Goal: Task Accomplishment & Management: Manage account settings

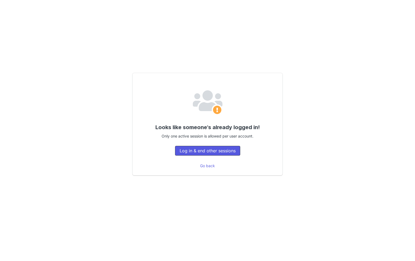
click at [219, 152] on button "Log in & end other sessions" at bounding box center [207, 151] width 65 height 10
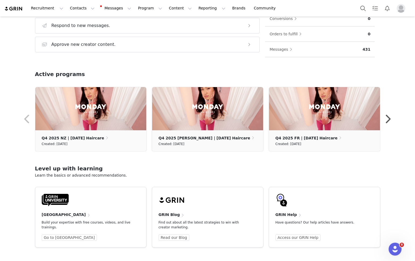
scroll to position [115, 0]
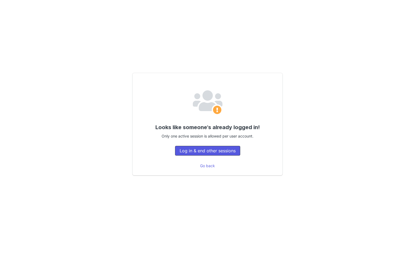
click at [209, 149] on button "Log in & end other sessions" at bounding box center [207, 151] width 65 height 10
click at [202, 150] on button "Log in & end other sessions" at bounding box center [207, 151] width 65 height 10
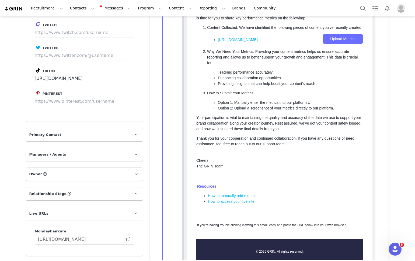
scroll to position [482, 0]
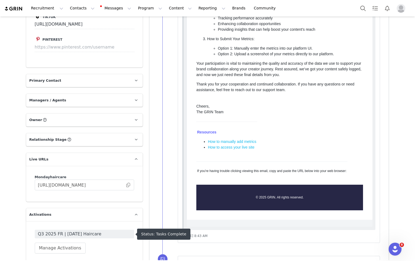
click at [89, 232] on span "Q3 2025 FR | [DATE] Haircare" at bounding box center [84, 233] width 93 height 6
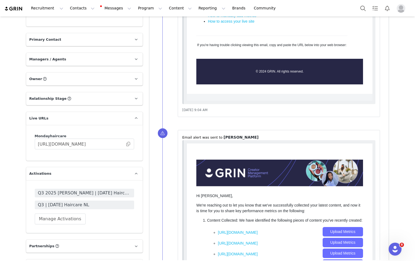
scroll to position [531, 0]
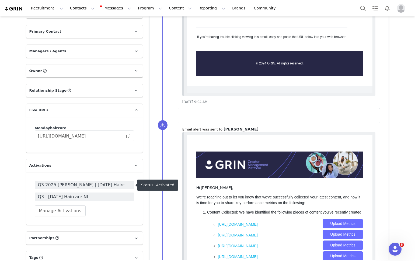
click at [90, 185] on span "Q3 2025 BL - NL | MONDAY Haircare" at bounding box center [84, 184] width 93 height 6
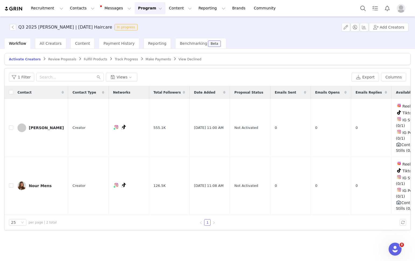
click at [120, 59] on span "Track Progress" at bounding box center [126, 59] width 23 height 4
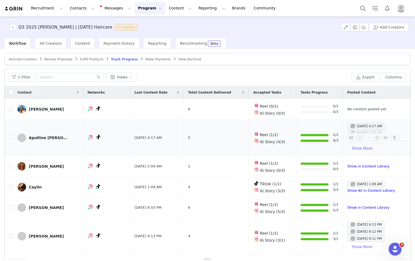
scroll to position [13, 0]
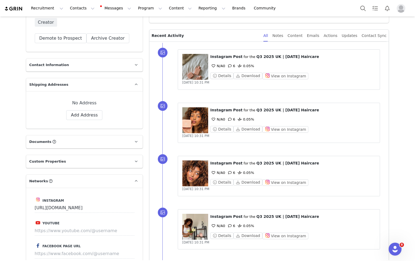
scroll to position [156, 0]
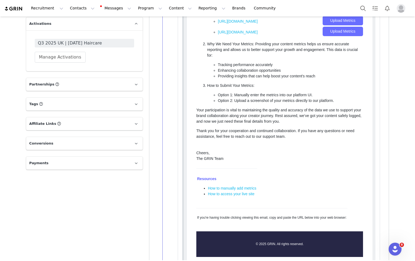
scroll to position [774, 0]
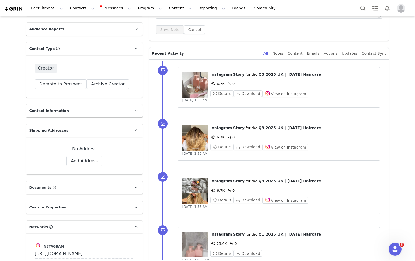
scroll to position [146, 0]
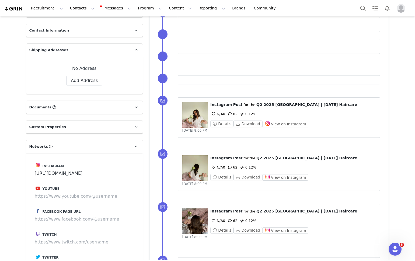
scroll to position [101, 0]
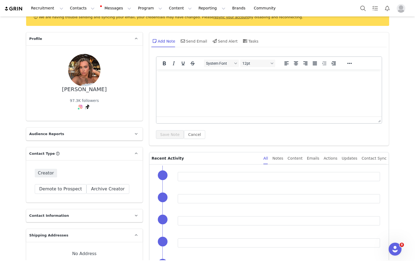
scroll to position [96, 0]
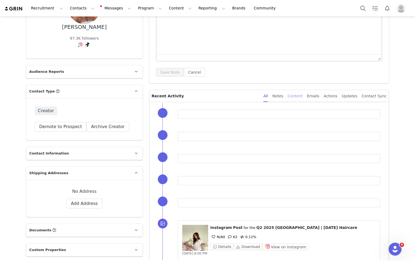
click at [300, 94] on div "Content" at bounding box center [294, 96] width 15 height 12
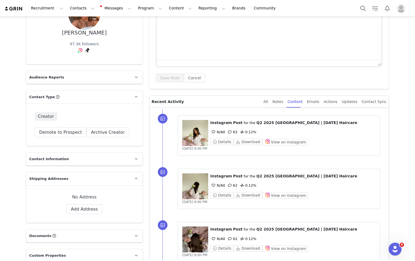
scroll to position [90, 0]
click at [198, 131] on figure at bounding box center [195, 132] width 26 height 26
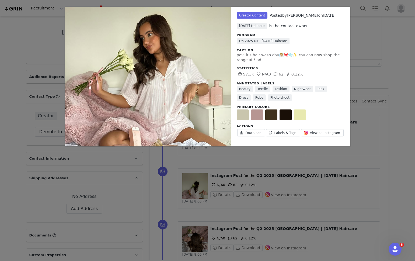
click at [367, 38] on div "Unlabeled Creator Content Posted by [PERSON_NAME] on [DATE] [DATE] Haircare is …" at bounding box center [207, 130] width 415 height 261
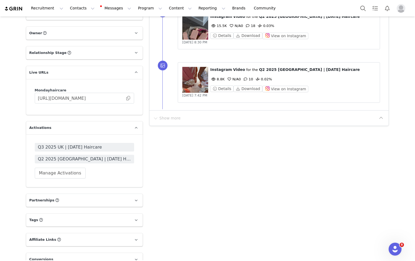
scroll to position [569, 0]
click at [106, 156] on span "Q2 2025 [GEOGRAPHIC_DATA] | [DATE] Haircare" at bounding box center [84, 158] width 93 height 6
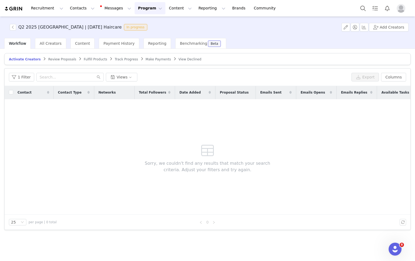
click at [115, 58] on span "Track Progress" at bounding box center [126, 59] width 23 height 4
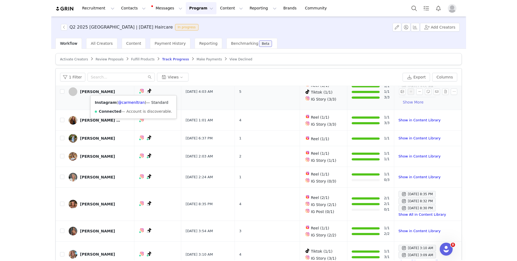
scroll to position [26, 0]
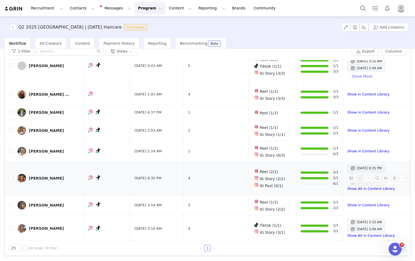
click at [308, 171] on div at bounding box center [314, 172] width 28 height 2
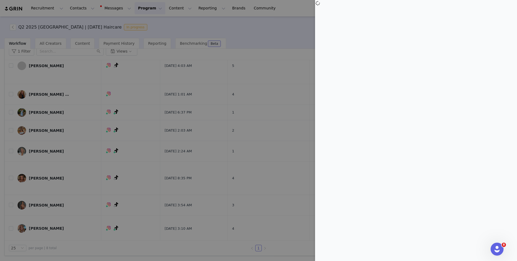
click at [195, 86] on div at bounding box center [258, 130] width 517 height 261
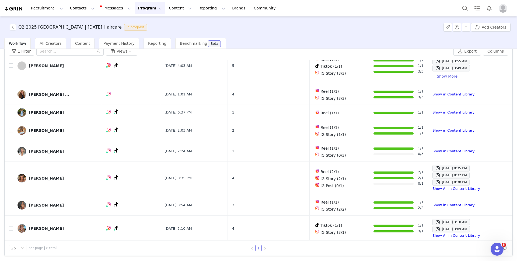
scroll to position [0, 0]
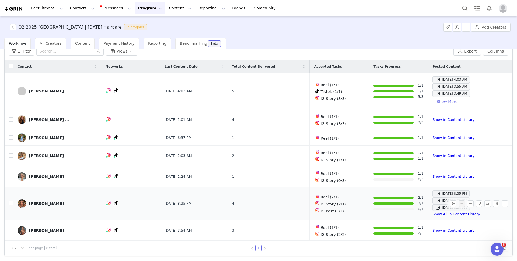
click at [320, 202] on span "IG Story (2/1)" at bounding box center [332, 204] width 25 height 4
click at [320, 209] on span "IG Post (0/1)" at bounding box center [331, 211] width 23 height 4
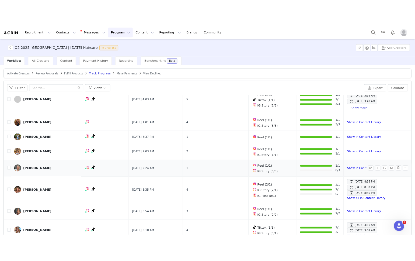
scroll to position [26, 0]
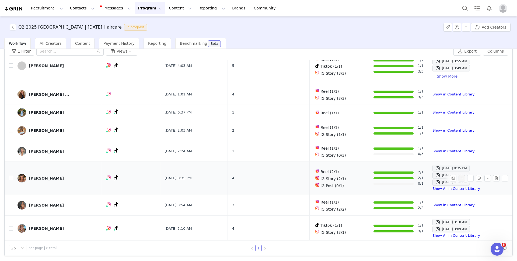
click at [415, 167] on div "Jul 17, 2025 8:35 PM" at bounding box center [451, 168] width 32 height 6
click at [415, 172] on div "Jul 17, 2025 8:32 PM" at bounding box center [451, 175] width 32 height 6
click at [415, 180] on div "Jul 17, 2025 8:30 PM" at bounding box center [451, 182] width 32 height 6
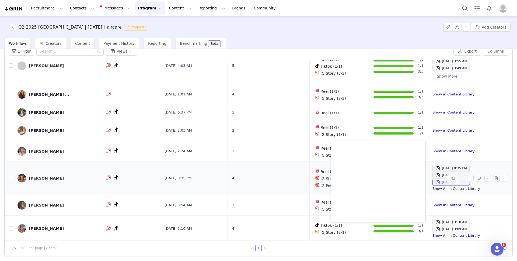
click at [415, 186] on link "Show All in Content Library" at bounding box center [456, 188] width 48 height 4
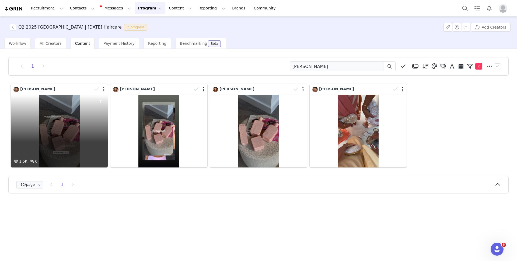
click at [47, 129] on div "1.5K 0" at bounding box center [59, 130] width 97 height 73
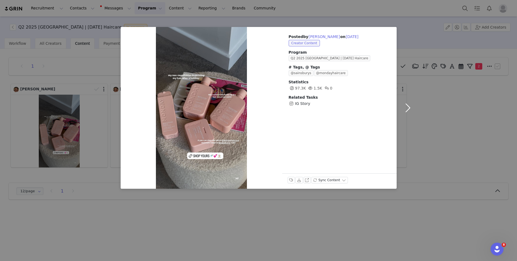
click at [410, 106] on button "button" at bounding box center [408, 108] width 23 height 162
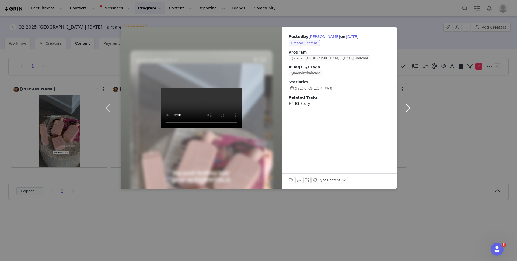
click at [411, 107] on button "button" at bounding box center [408, 108] width 23 height 162
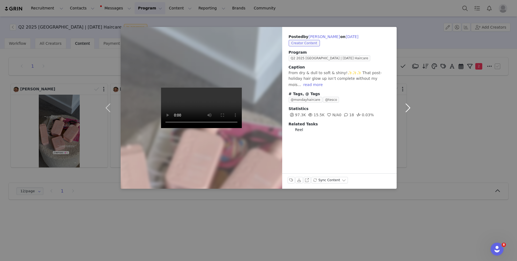
click at [411, 107] on button "button" at bounding box center [408, 108] width 23 height 162
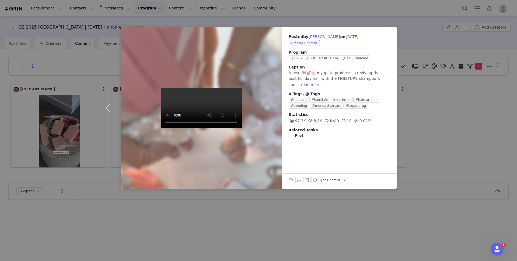
click at [439, 53] on div "Posted by Grace Gibbons on May 17, 2025 Creator Content Program Q2 2025 UK | MO…" at bounding box center [258, 130] width 517 height 261
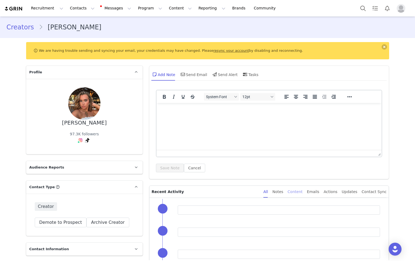
click at [299, 195] on div "Content" at bounding box center [294, 191] width 15 height 12
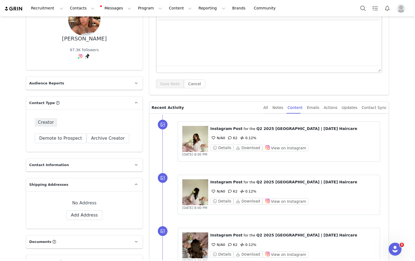
scroll to position [87, 0]
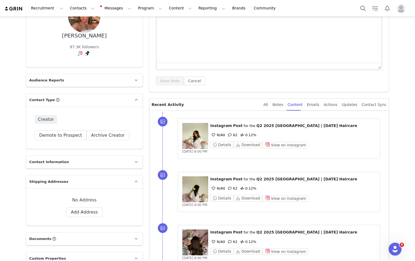
click at [192, 135] on figure at bounding box center [195, 136] width 26 height 26
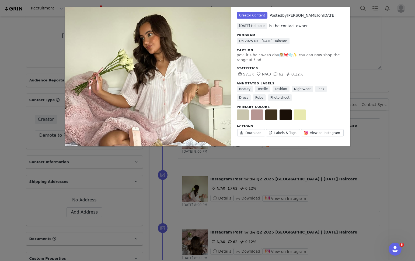
click at [372, 40] on div "Unlabeled Creator Content Posted by Grace Gibbons on Sep 7, 2025 MONDAY Haircar…" at bounding box center [207, 130] width 415 height 261
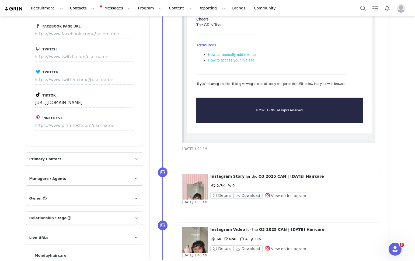
scroll to position [466, 0]
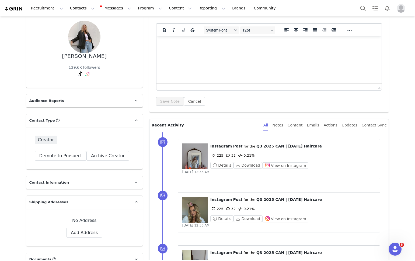
scroll to position [127, 0]
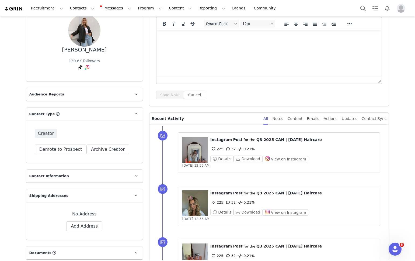
scroll to position [108, 0]
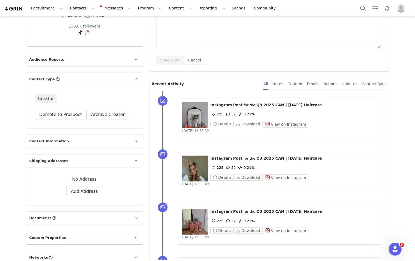
click at [198, 111] on figure at bounding box center [195, 115] width 26 height 26
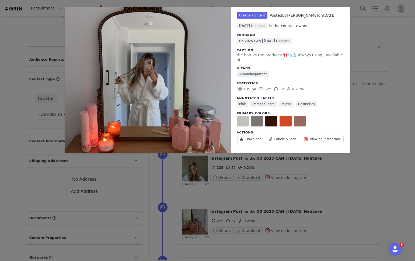
click at [383, 40] on div "Unlabeled Creator Content Posted by Izzy Dilger on Oct 1, 2025 MONDAY Haircare …" at bounding box center [207, 130] width 415 height 261
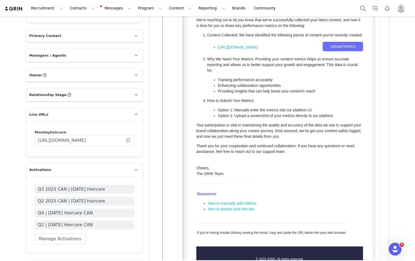
scroll to position [591, 0]
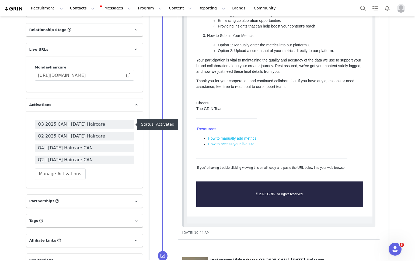
click at [110, 124] on span "Q3 2025 CAN | MONDAY Haircare" at bounding box center [84, 124] width 93 height 6
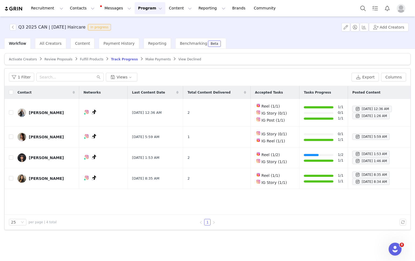
click at [121, 59] on span "Track Progress" at bounding box center [124, 59] width 27 height 4
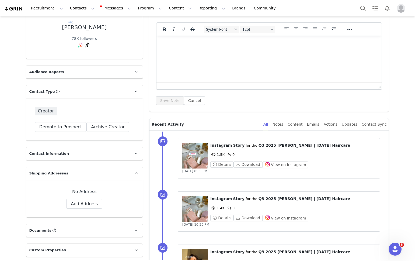
scroll to position [154, 0]
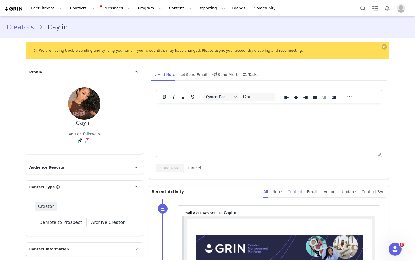
click at [295, 189] on div "Content" at bounding box center [294, 191] width 15 height 12
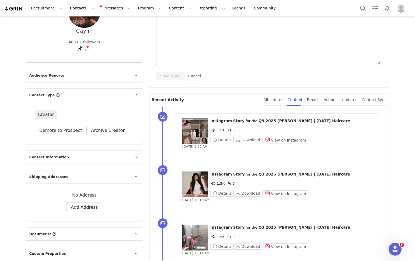
scroll to position [170, 0]
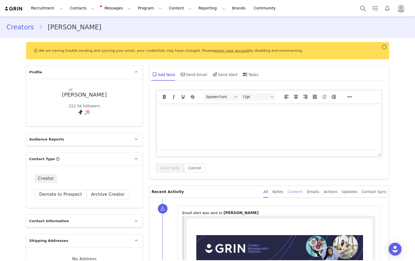
click at [301, 190] on div "Content" at bounding box center [294, 191] width 15 height 12
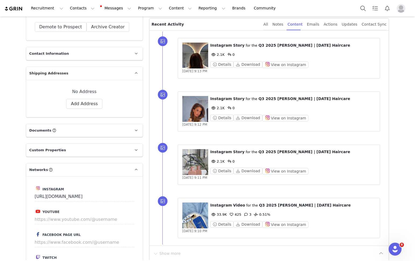
scroll to position [173, 0]
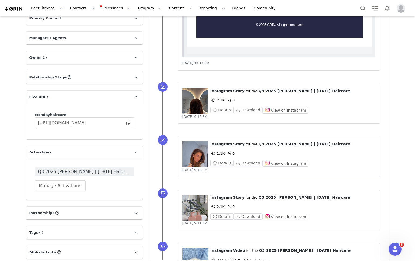
scroll to position [517, 0]
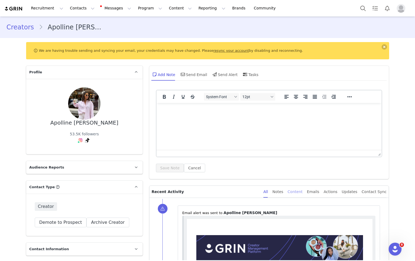
click at [301, 189] on div "Content" at bounding box center [294, 191] width 15 height 12
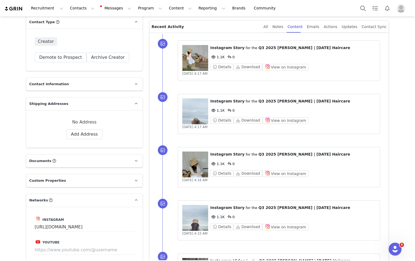
scroll to position [166, 0]
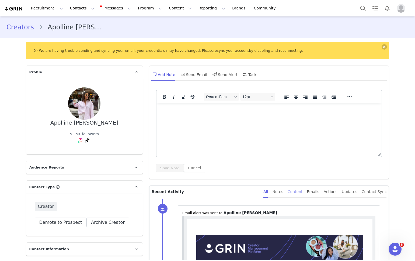
scroll to position [0, 0]
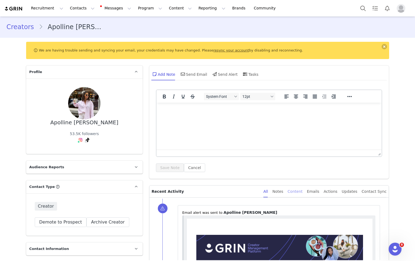
click at [301, 191] on div "Content" at bounding box center [294, 191] width 15 height 12
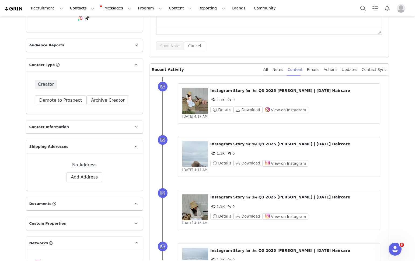
scroll to position [145, 0]
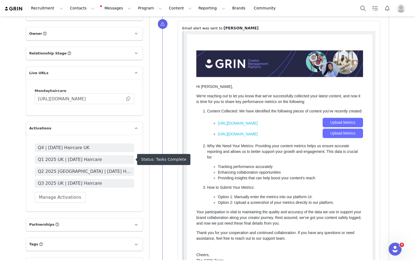
scroll to position [568, 0]
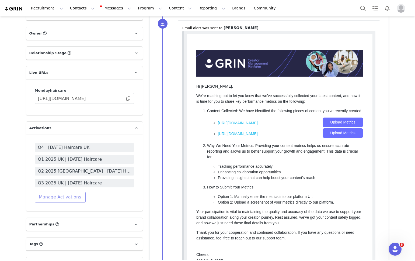
click at [58, 198] on button "Manage Activations" at bounding box center [60, 196] width 51 height 11
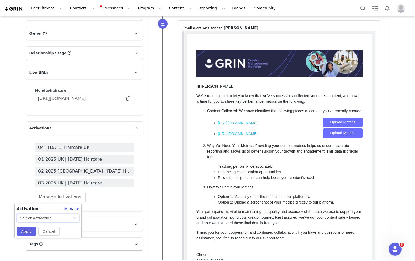
click at [51, 217] on div "Select Activation" at bounding box center [46, 218] width 52 height 8
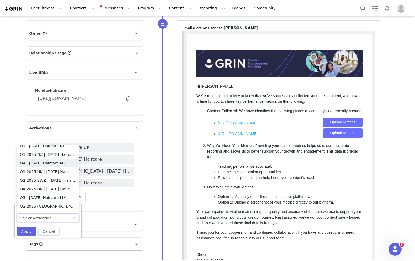
scroll to position [564, 0]
click at [39, 155] on li "Q4 2025 UK | [DATE] Haircare" at bounding box center [48, 155] width 62 height 9
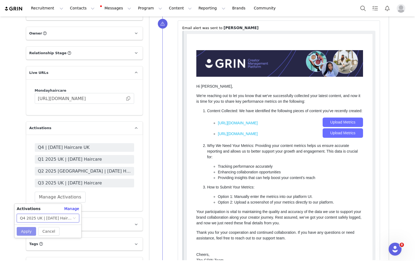
click at [22, 230] on button "Apply" at bounding box center [26, 231] width 19 height 9
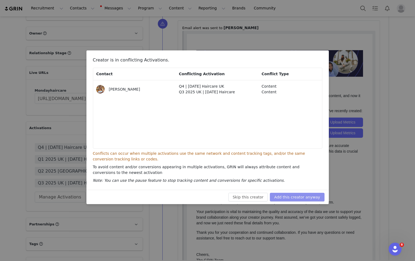
click at [282, 195] on button "Add this creator anyway" at bounding box center [297, 196] width 54 height 9
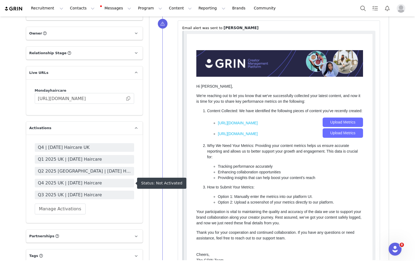
click at [69, 181] on span "Q4 2025 UK | [DATE] Haircare" at bounding box center [84, 183] width 93 height 6
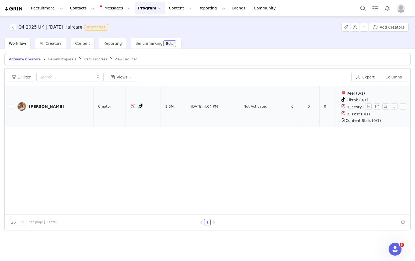
click at [12, 105] on input "checkbox" at bounding box center [11, 106] width 4 height 4
checkbox input "true"
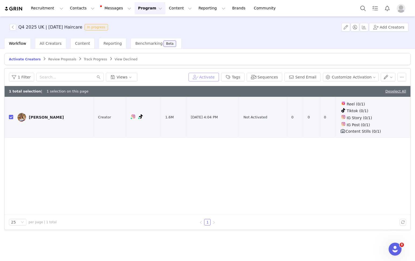
click at [213, 76] on button "Activate" at bounding box center [203, 77] width 30 height 9
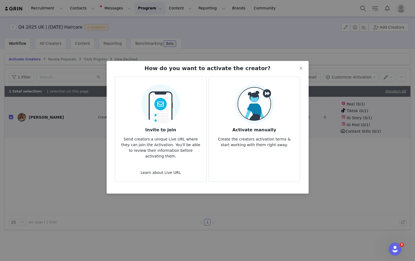
click at [247, 117] on img at bounding box center [254, 103] width 39 height 39
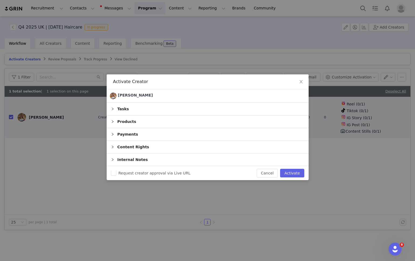
click at [132, 111] on div "Tasks" at bounding box center [208, 109] width 202 height 12
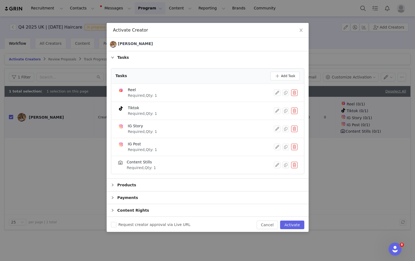
click at [296, 128] on button "button" at bounding box center [294, 128] width 6 height 6
click at [276, 134] on button "Delete" at bounding box center [274, 137] width 21 height 9
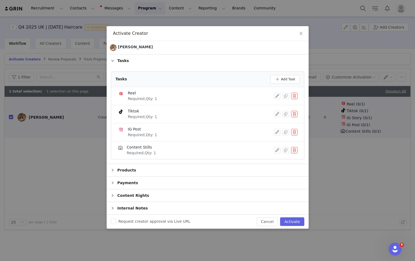
click at [294, 132] on button "button" at bounding box center [294, 132] width 6 height 6
click at [282, 141] on button "Delete" at bounding box center [274, 140] width 21 height 9
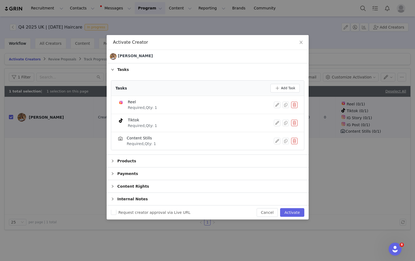
click at [294, 141] on button "button" at bounding box center [294, 141] width 6 height 6
click at [282, 145] on button "Delete" at bounding box center [274, 145] width 21 height 9
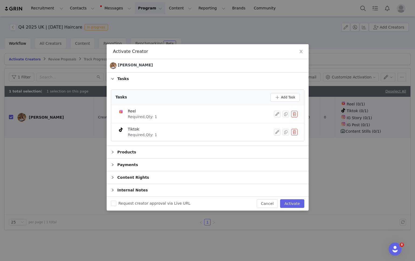
click at [152, 164] on div "Payments" at bounding box center [208, 164] width 202 height 12
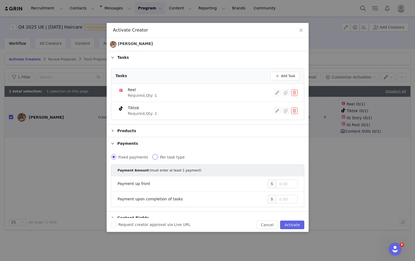
click at [156, 157] on input "Per task type" at bounding box center [154, 156] width 5 height 5
radio input "true"
radio input "false"
radio input "true"
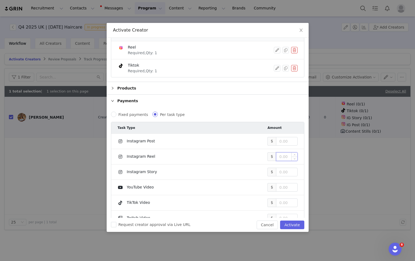
click at [282, 156] on input at bounding box center [286, 156] width 21 height 8
type input "2,000"
click at [285, 203] on input at bounding box center [286, 202] width 21 height 8
type input "2,000"
click at [116, 226] on input "Request creator approval via Live URL" at bounding box center [113, 224] width 5 height 5
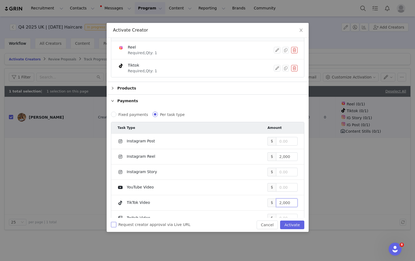
checkbox input "true"
click at [290, 221] on button "Activate" at bounding box center [292, 224] width 24 height 9
checkbox input "false"
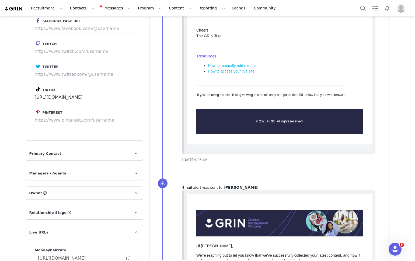
scroll to position [548, 0]
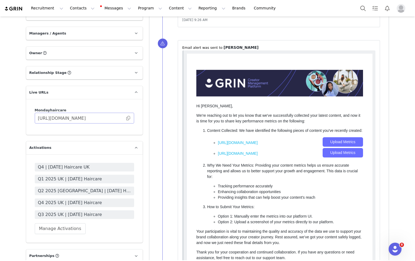
click at [128, 118] on span at bounding box center [127, 118] width 5 height 0
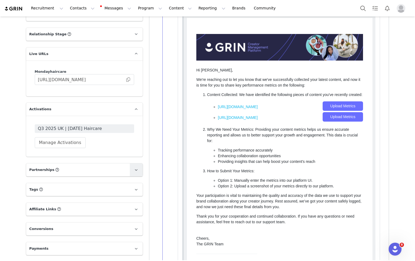
scroll to position [559, 0]
click at [48, 142] on button "Manage Activations" at bounding box center [60, 142] width 51 height 11
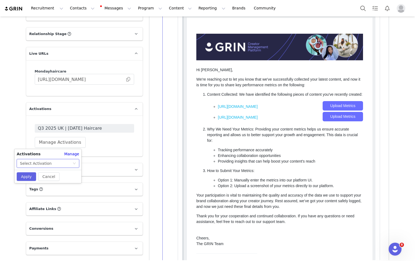
click at [41, 162] on div "Select Activation" at bounding box center [36, 163] width 32 height 8
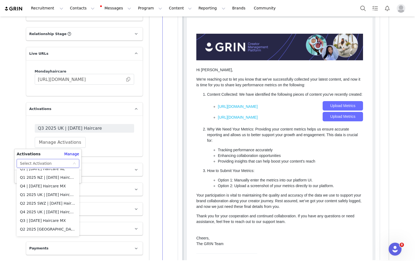
scroll to position [564, 0]
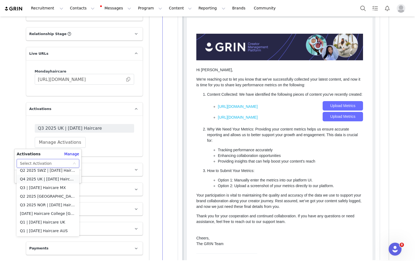
click at [37, 177] on li "Q4 2025 UK | [DATE] Haircare" at bounding box center [48, 178] width 62 height 9
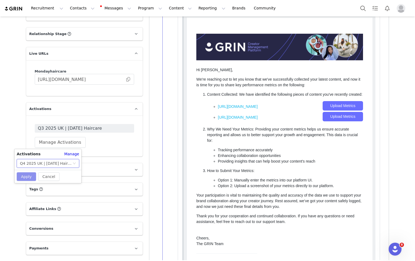
click at [31, 177] on button "Apply" at bounding box center [26, 176] width 19 height 9
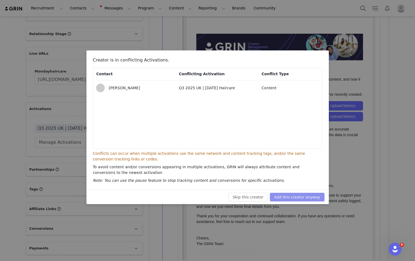
click at [285, 194] on button "Add this creator anyway" at bounding box center [297, 196] width 54 height 9
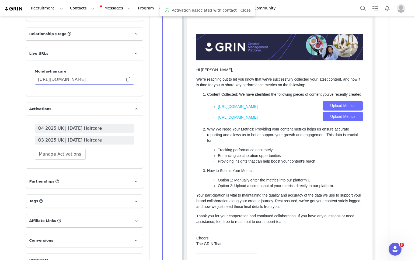
click at [128, 79] on span at bounding box center [127, 79] width 5 height 0
click at [99, 129] on span "Q4 2025 UK | [DATE] Haircare" at bounding box center [84, 128] width 93 height 6
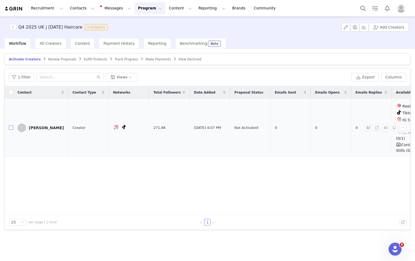
click at [11, 125] on input "checkbox" at bounding box center [11, 127] width 4 height 4
checkbox input "true"
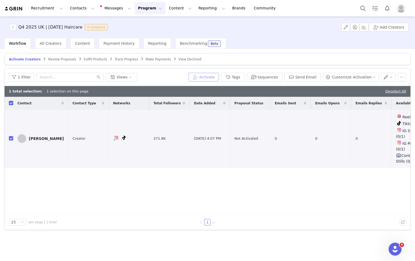
click at [213, 75] on button "Activate" at bounding box center [203, 77] width 30 height 9
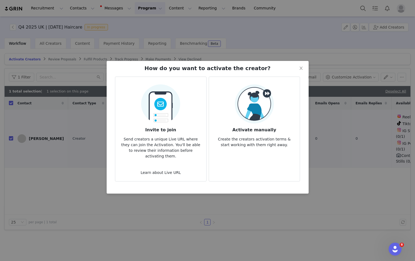
click at [246, 108] on img at bounding box center [254, 103] width 39 height 39
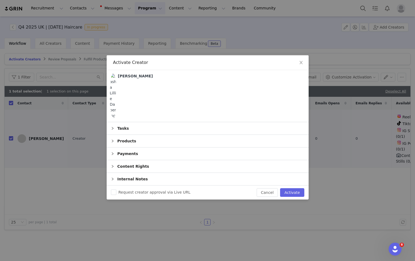
click at [136, 129] on div "Tasks" at bounding box center [208, 128] width 202 height 12
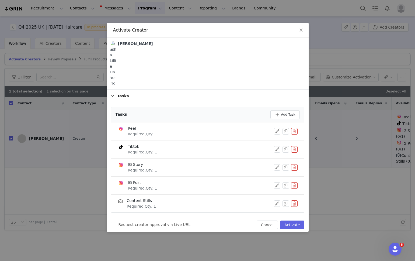
click at [294, 166] on button "button" at bounding box center [294, 167] width 6 height 6
click at [273, 176] on button "Delete" at bounding box center [274, 176] width 21 height 9
click at [293, 167] on button "button" at bounding box center [294, 167] width 6 height 6
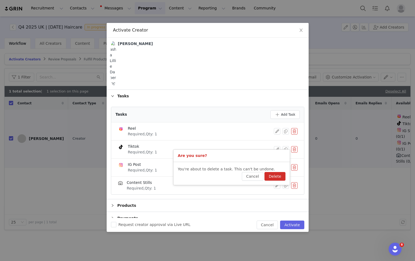
click at [271, 177] on button "Delete" at bounding box center [274, 176] width 21 height 9
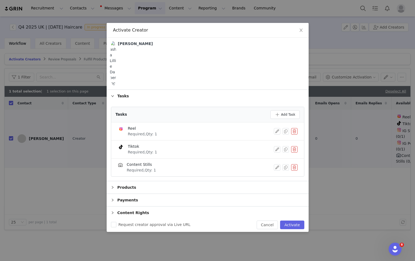
click at [294, 167] on button "button" at bounding box center [294, 167] width 6 height 6
click at [276, 174] on button "Delete" at bounding box center [274, 171] width 21 height 9
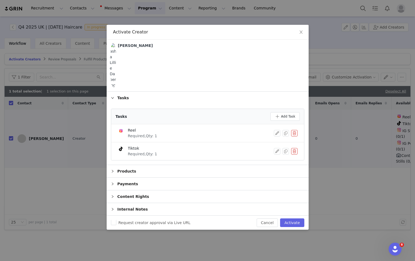
click at [167, 184] on div "Payments" at bounding box center [208, 183] width 202 height 12
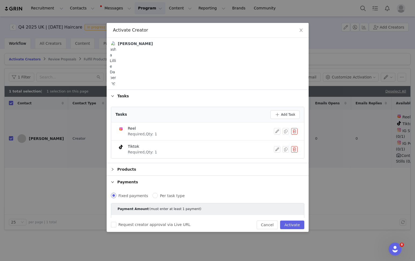
scroll to position [57, 0]
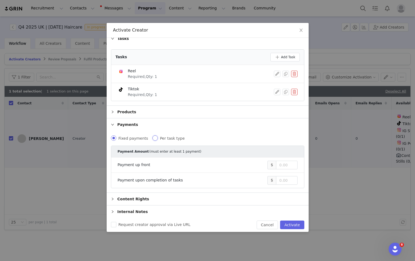
click at [155, 139] on input "Per task type" at bounding box center [154, 137] width 5 height 5
radio input "true"
radio input "false"
radio input "true"
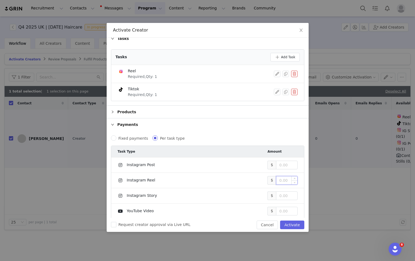
click at [278, 180] on input at bounding box center [286, 180] width 21 height 8
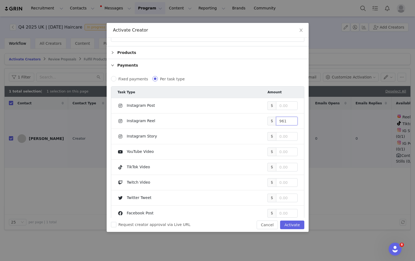
scroll to position [127, 0]
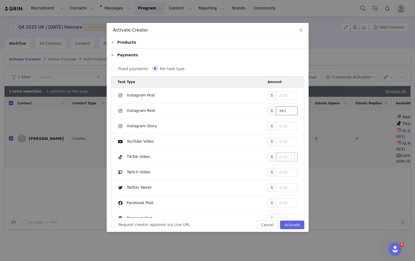
type input "961"
click at [280, 159] on input at bounding box center [286, 157] width 21 height 8
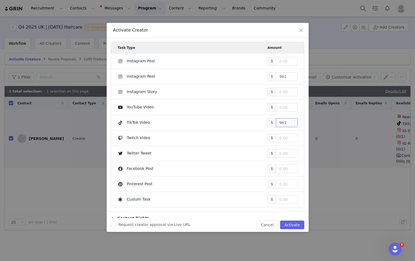
scroll to position [180, 0]
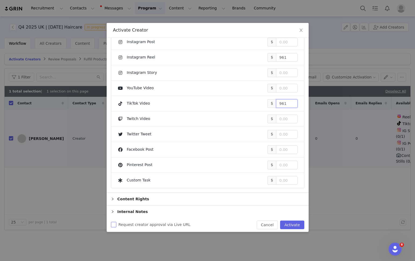
type input "961"
click at [114, 223] on input "Request creator approval via Live URL" at bounding box center [113, 224] width 5 height 5
checkbox input "true"
click at [289, 222] on button "Activate" at bounding box center [292, 224] width 24 height 9
checkbox input "false"
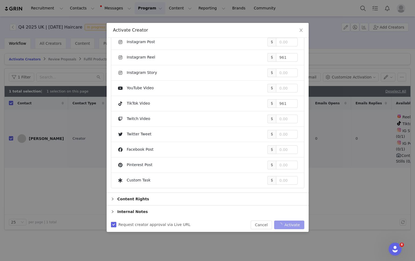
checkbox input "false"
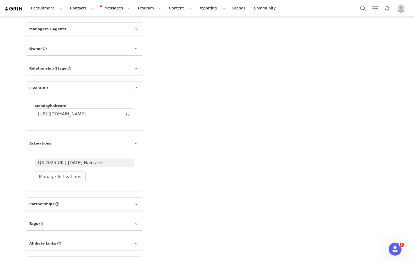
scroll to position [563, 0]
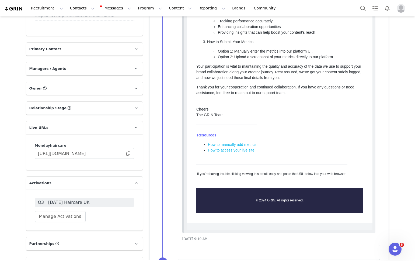
scroll to position [576, 0]
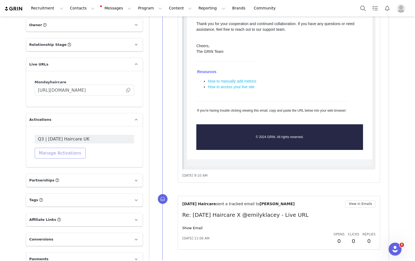
click at [58, 150] on button "Manage Activations" at bounding box center [60, 153] width 51 height 11
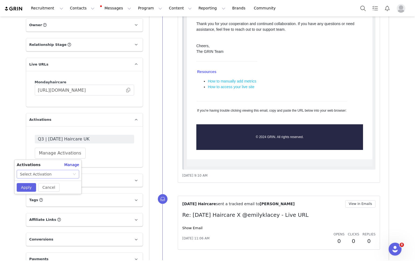
click at [52, 171] on div "Select Activation" at bounding box center [46, 174] width 52 height 8
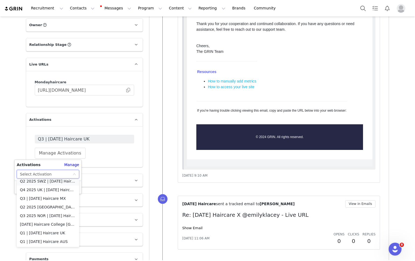
scroll to position [561, 0]
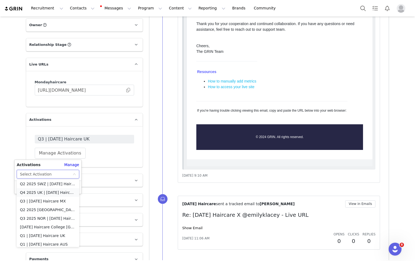
click at [39, 192] on li "Q4 2025 UK | [DATE] Haircare" at bounding box center [48, 192] width 62 height 9
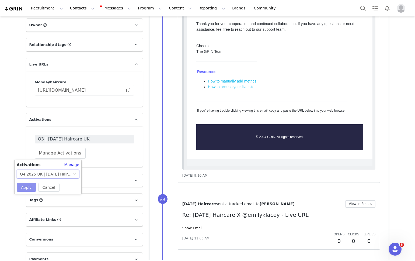
click at [29, 188] on button "Apply" at bounding box center [26, 187] width 19 height 9
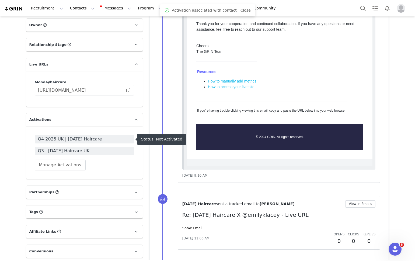
click at [58, 139] on span "Q4 2025 UK | [DATE] Haircare" at bounding box center [84, 139] width 93 height 6
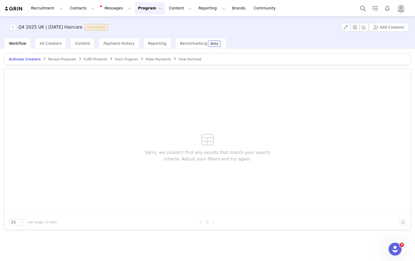
click at [49, 122] on div "Sorry, we couldn't find any results that match your search criteria. Adjust you…" at bounding box center [208, 145] width 406 height 137
click at [50, 97] on div "Sorry, we couldn't find any results that match your search criteria. Adjust you…" at bounding box center [208, 145] width 406 height 137
click at [17, 59] on span "Activate Creators" at bounding box center [25, 59] width 32 height 4
click at [16, 77] on button "1 Filter" at bounding box center [21, 77] width 25 height 9
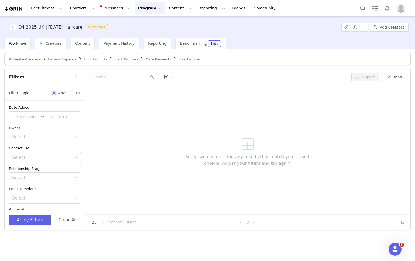
click at [55, 93] on input "And" at bounding box center [54, 93] width 4 height 4
click at [69, 220] on button "Clear All" at bounding box center [67, 219] width 27 height 11
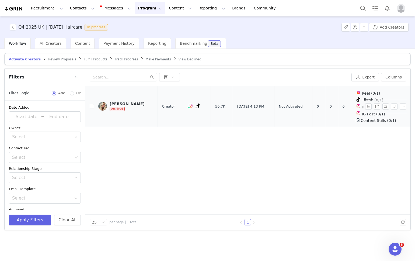
click at [122, 103] on div "Emily Lacey" at bounding box center [127, 103] width 35 height 4
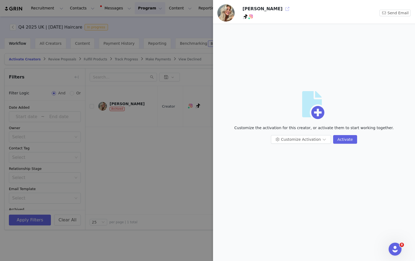
click at [283, 9] on button "button" at bounding box center [287, 9] width 9 height 9
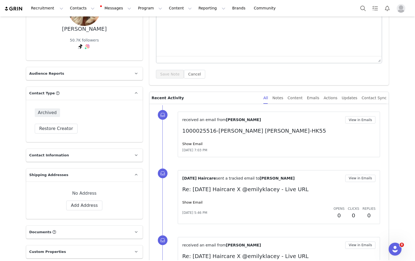
scroll to position [102, 0]
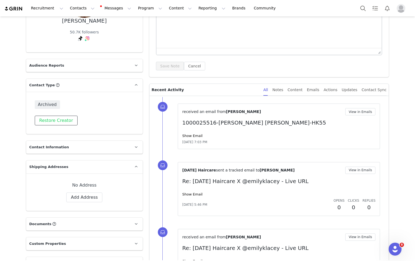
click at [46, 119] on button "Restore Creator" at bounding box center [56, 120] width 43 height 10
click at [83, 94] on div "Creator Demote this Creator? This will remove all accepted proposals attached t…" at bounding box center [84, 113] width 117 height 42
click at [136, 86] on icon at bounding box center [136, 84] width 3 height 3
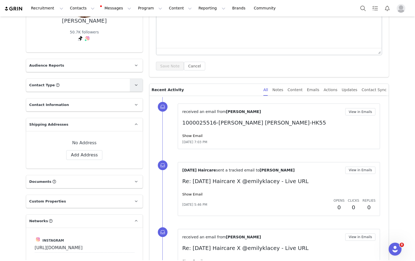
click at [135, 86] on icon at bounding box center [136, 84] width 3 height 3
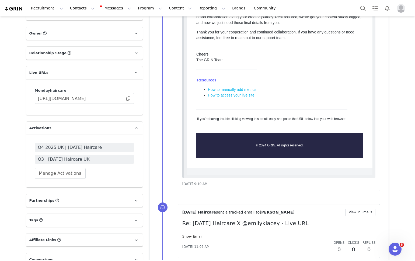
scroll to position [664, 0]
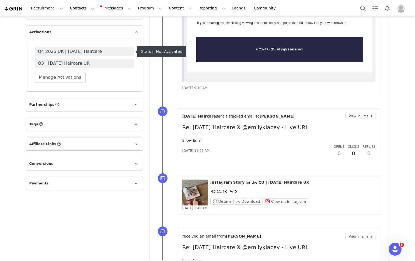
click at [107, 50] on span "Q4 2025 UK | [DATE] Haircare" at bounding box center [84, 51] width 93 height 6
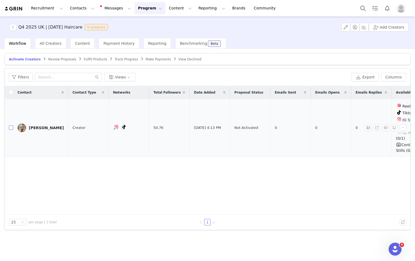
click at [13, 122] on td "[PERSON_NAME]" at bounding box center [40, 128] width 55 height 58
click at [12, 125] on input "checkbox" at bounding box center [11, 127] width 4 height 4
checkbox input "true"
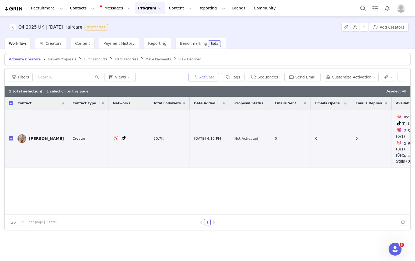
click at [219, 75] on button "Activate" at bounding box center [203, 77] width 30 height 9
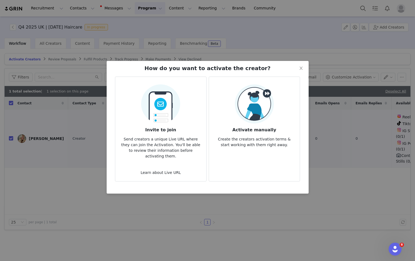
click at [257, 99] on img at bounding box center [254, 103] width 39 height 39
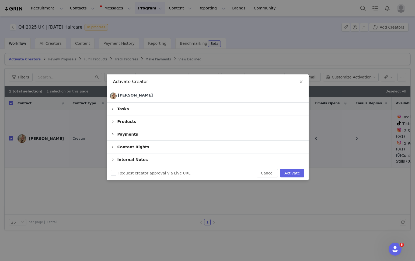
click at [130, 121] on div "Products" at bounding box center [208, 121] width 202 height 12
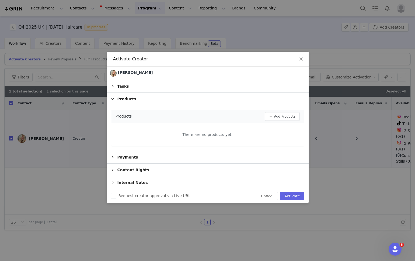
click at [132, 84] on div "Tasks" at bounding box center [208, 86] width 202 height 12
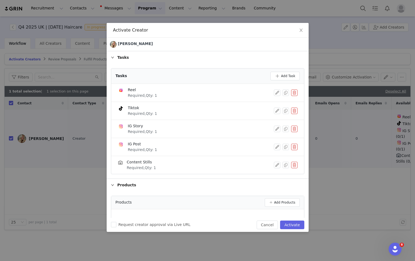
click at [296, 110] on button "button" at bounding box center [294, 110] width 6 height 6
click at [278, 121] on button "Delete" at bounding box center [274, 119] width 21 height 9
click at [295, 111] on button "button" at bounding box center [294, 110] width 6 height 6
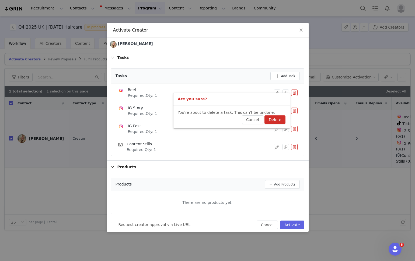
click at [283, 118] on button "Delete" at bounding box center [274, 119] width 21 height 9
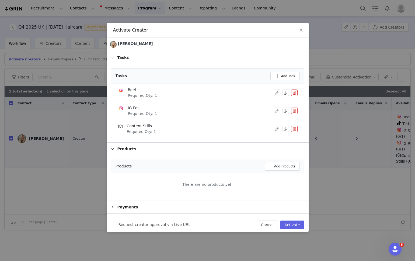
click at [295, 129] on button "button" at bounding box center [294, 128] width 6 height 6
click at [278, 135] on button "Delete" at bounding box center [274, 133] width 21 height 9
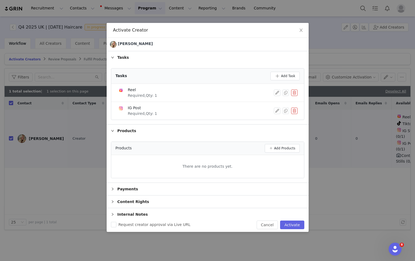
click at [125, 185] on div "Payments" at bounding box center [208, 189] width 202 height 12
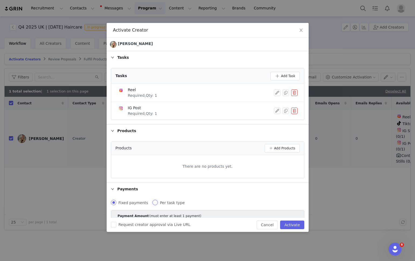
click at [153, 202] on input "Per task type" at bounding box center [154, 201] width 5 height 5
radio input "true"
radio input "false"
radio input "true"
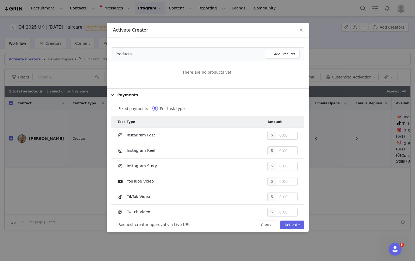
scroll to position [99, 0]
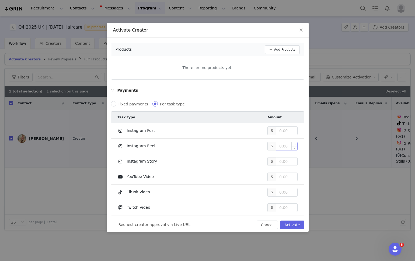
click at [286, 145] on input at bounding box center [286, 146] width 21 height 8
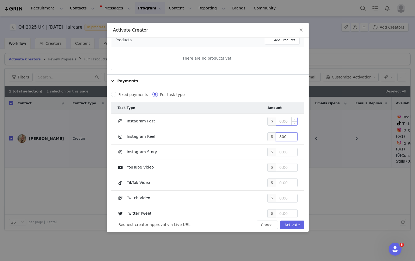
scroll to position [120, 0]
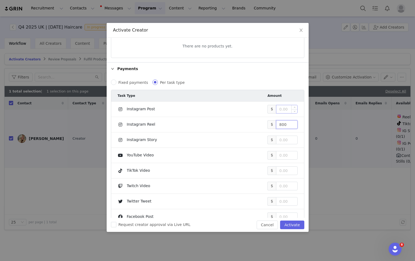
type input "800"
click at [281, 110] on input at bounding box center [286, 109] width 21 height 8
type input "800"
click at [115, 224] on input "Request creator approval via Live URL" at bounding box center [113, 224] width 5 height 5
checkbox input "true"
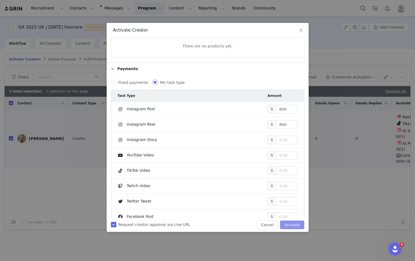
click at [287, 222] on button "Activate" at bounding box center [292, 224] width 24 height 9
checkbox input "false"
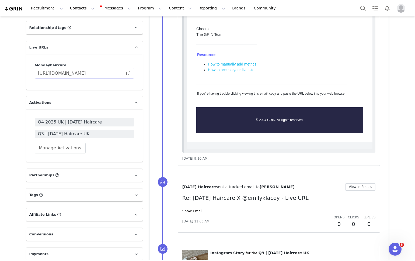
click at [128, 73] on span at bounding box center [127, 73] width 5 height 0
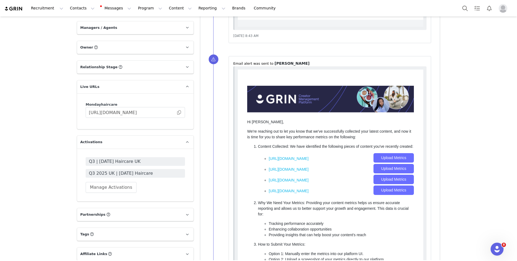
scroll to position [648, 0]
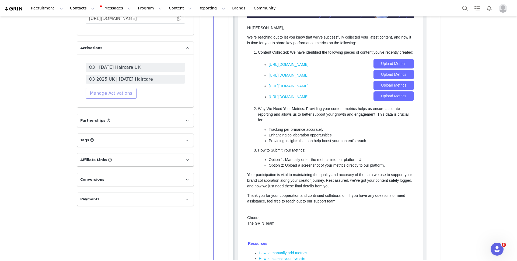
click at [111, 92] on button "Manage Activations" at bounding box center [111, 93] width 51 height 11
click at [98, 116] on div "Select Activation" at bounding box center [87, 114] width 32 height 8
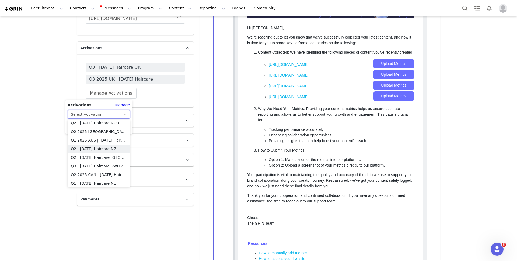
scroll to position [564, 0]
click at [98, 131] on li "Q4 2025 UK | [DATE] Haircare" at bounding box center [99, 129] width 62 height 9
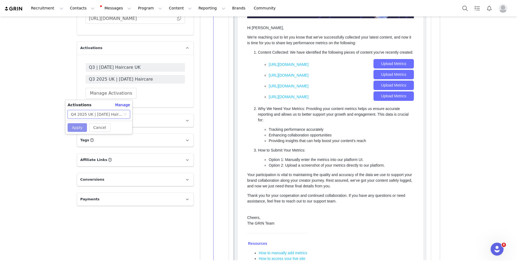
click at [73, 128] on button "Apply" at bounding box center [77, 127] width 19 height 9
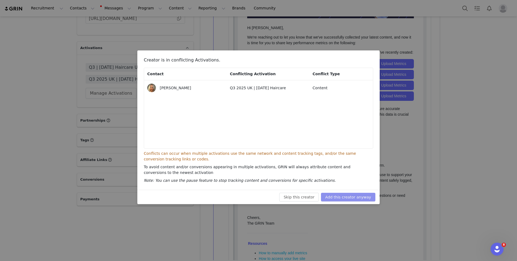
drag, startPoint x: 351, startPoint y: 198, endPoint x: 342, endPoint y: 192, distance: 10.6
click at [351, 198] on button "Add this creator anyway" at bounding box center [348, 196] width 54 height 9
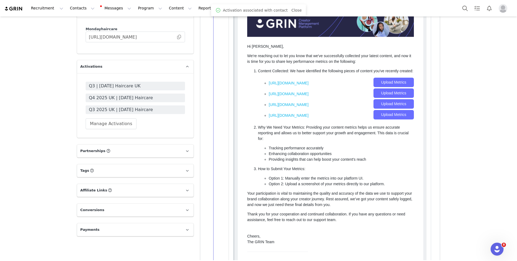
scroll to position [621, 0]
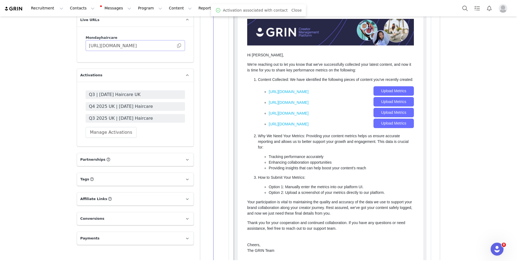
click at [179, 45] on span at bounding box center [178, 45] width 5 height 0
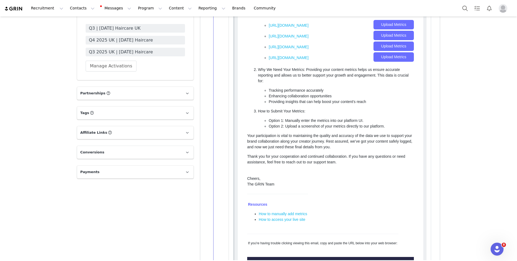
scroll to position [690, 0]
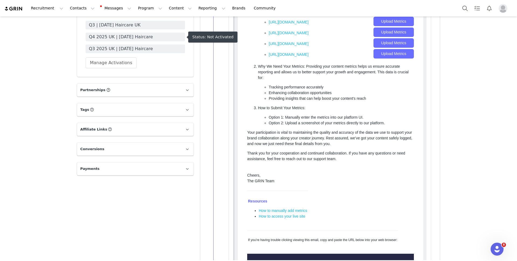
click at [129, 35] on span "Q4 2025 UK | [DATE] Haircare" at bounding box center [135, 37] width 93 height 6
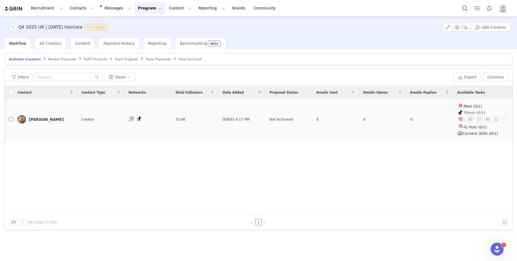
click at [10, 118] on input "checkbox" at bounding box center [11, 119] width 4 height 4
checkbox input "true"
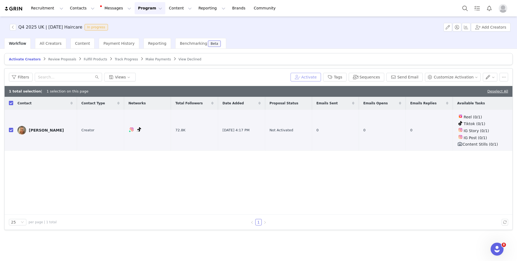
click at [313, 76] on button "Activate" at bounding box center [305, 77] width 30 height 9
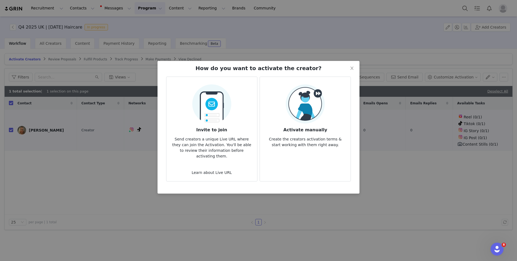
click at [296, 112] on img at bounding box center [305, 103] width 39 height 39
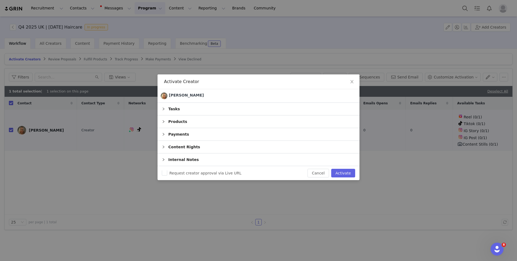
click at [187, 109] on div "Tasks" at bounding box center [258, 109] width 202 height 12
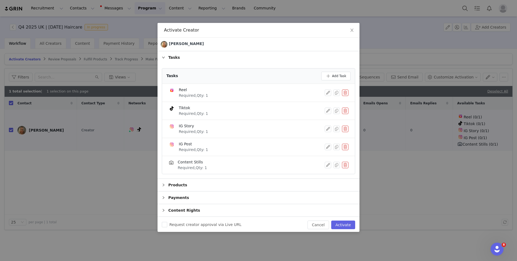
click at [344, 111] on button "button" at bounding box center [345, 110] width 6 height 6
click at [329, 120] on button "Delete" at bounding box center [325, 119] width 21 height 9
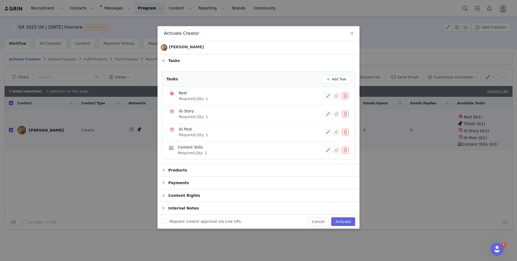
click at [344, 111] on button "button" at bounding box center [345, 114] width 6 height 6
click at [325, 122] on button "Delete" at bounding box center [325, 122] width 21 height 9
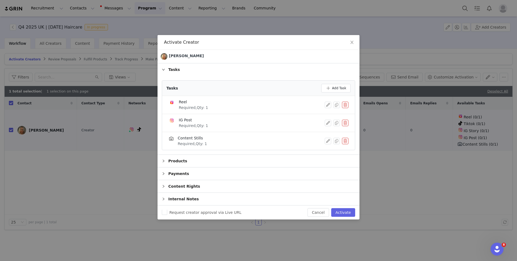
click at [344, 140] on button "button" at bounding box center [345, 141] width 6 height 6
click at [321, 146] on button "Delete" at bounding box center [325, 145] width 21 height 9
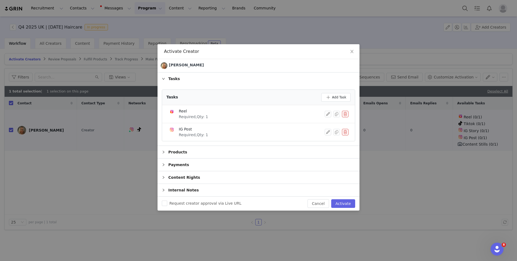
click at [194, 162] on div "Payments" at bounding box center [258, 164] width 202 height 12
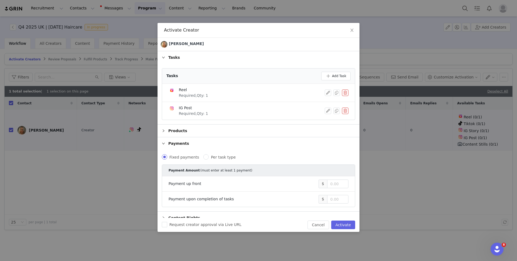
scroll to position [19, 0]
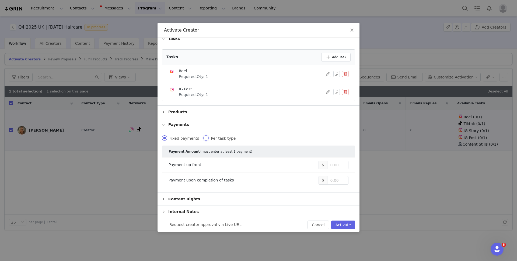
click at [203, 139] on input "Per task type" at bounding box center [205, 137] width 5 height 5
radio input "true"
radio input "false"
radio input "true"
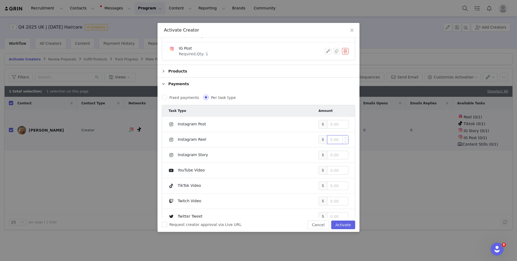
click at [335, 139] on input at bounding box center [337, 139] width 21 height 8
type input "600"
click at [330, 124] on input at bounding box center [337, 124] width 21 height 8
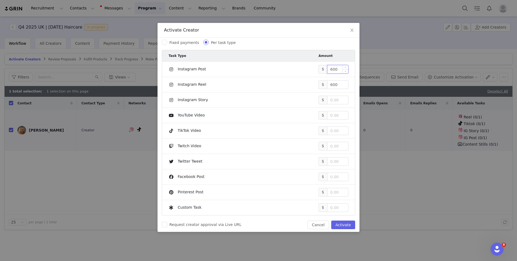
scroll to position [142, 0]
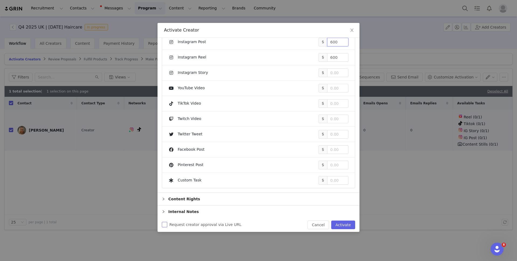
type input "600"
click at [167, 223] on span "Request creator approval via Live URL" at bounding box center [205, 224] width 76 height 4
click at [167, 223] on input "Request creator approval via Live URL" at bounding box center [164, 224] width 5 height 5
checkbox input "true"
click at [339, 220] on button "Activate" at bounding box center [343, 224] width 24 height 9
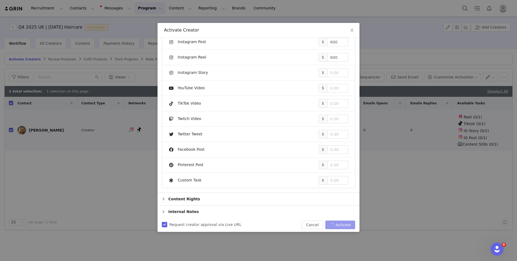
checkbox input "false"
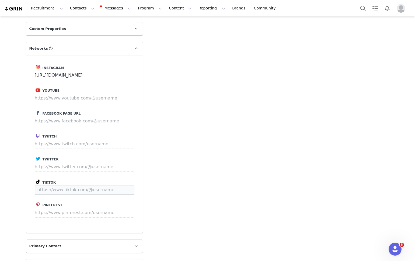
click at [43, 190] on input at bounding box center [85, 190] width 100 height 10
paste input "[URL][DOMAIN_NAME]"
type input "[URL][DOMAIN_NAME]"
click at [124, 188] on button "Save" at bounding box center [124, 190] width 20 height 10
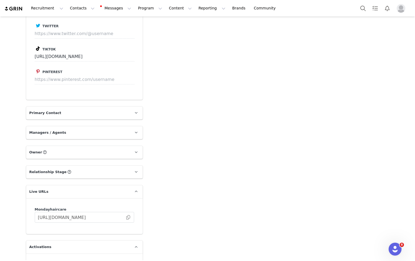
scroll to position [446, 0]
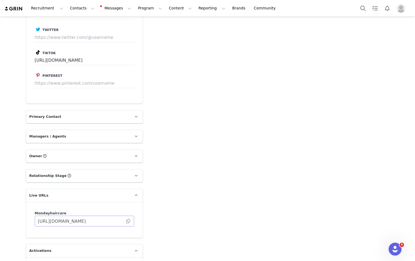
click at [129, 221] on span at bounding box center [127, 221] width 5 height 0
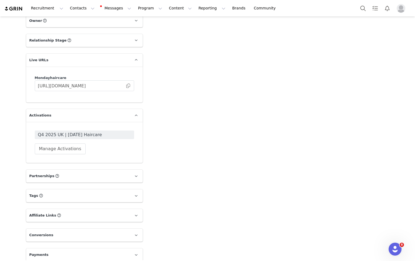
scroll to position [586, 0]
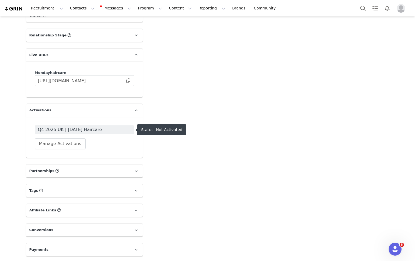
click at [61, 127] on span "Q4 2025 UK | [DATE] Haircare" at bounding box center [84, 129] width 93 height 6
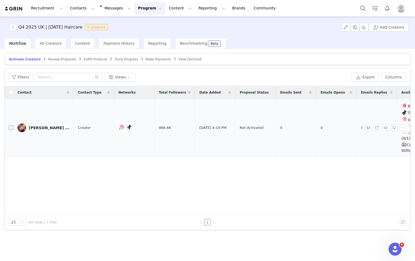
click at [10, 125] on input "checkbox" at bounding box center [11, 127] width 4 height 4
checkbox input "true"
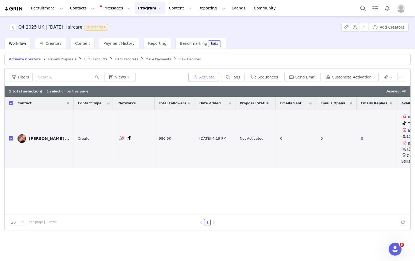
click at [217, 77] on button "Activate" at bounding box center [203, 77] width 30 height 9
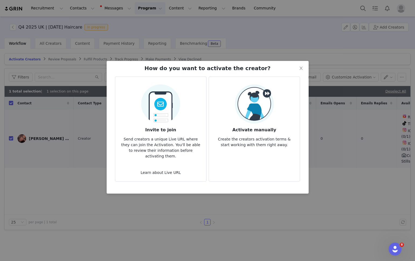
click at [251, 107] on img at bounding box center [254, 103] width 39 height 39
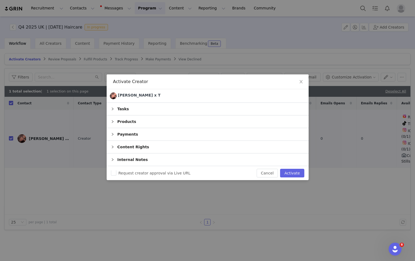
click at [129, 106] on div "Tasks" at bounding box center [208, 109] width 202 height 12
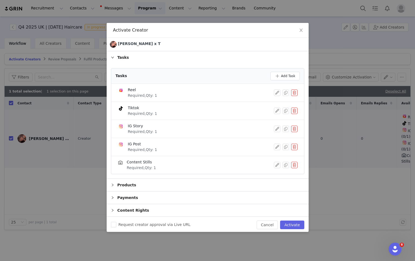
click at [294, 147] on button "button" at bounding box center [294, 146] width 6 height 6
click at [273, 156] on button "Delete" at bounding box center [274, 155] width 21 height 9
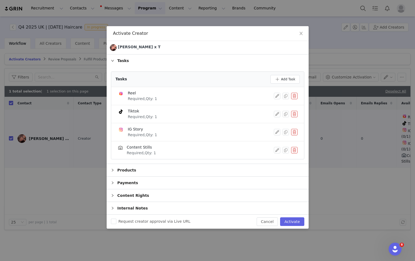
click at [293, 149] on button "button" at bounding box center [294, 150] width 6 height 6
click at [272, 153] on button "Delete" at bounding box center [274, 154] width 21 height 9
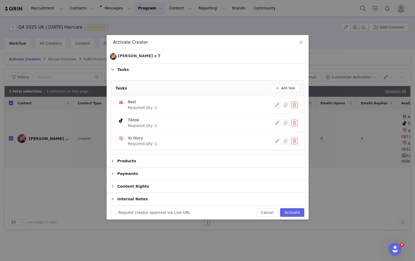
click at [294, 122] on button "button" at bounding box center [294, 123] width 6 height 6
click at [278, 131] on button "Delete" at bounding box center [274, 132] width 21 height 9
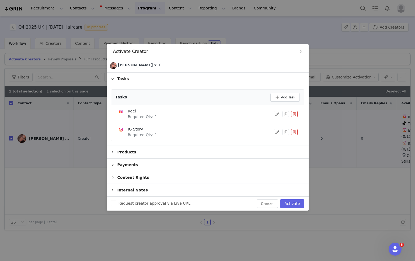
click at [294, 113] on button "button" at bounding box center [294, 114] width 6 height 6
click at [278, 123] on button "Delete" at bounding box center [274, 122] width 21 height 9
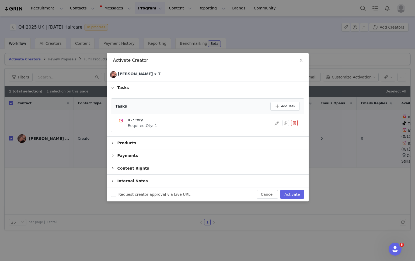
click at [121, 153] on div "Payments" at bounding box center [208, 155] width 202 height 12
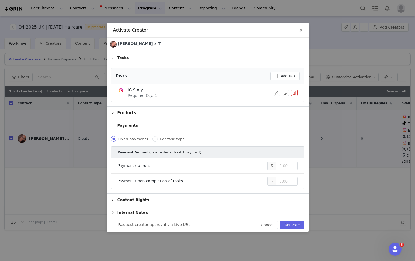
scroll to position [1, 0]
click at [154, 136] on input "Per task type" at bounding box center [154, 137] width 5 height 5
radio input "true"
radio input "false"
radio input "true"
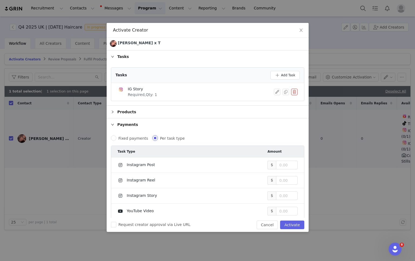
scroll to position [17, 0]
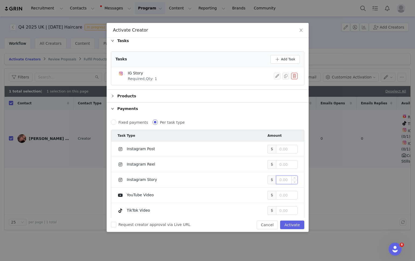
click at [281, 181] on input at bounding box center [286, 180] width 21 height 8
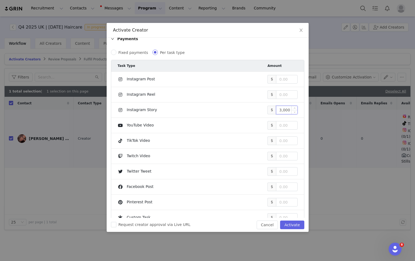
scroll to position [124, 0]
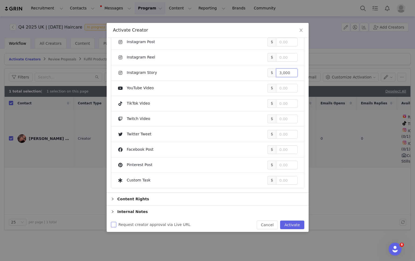
type input "3,000"
click at [115, 223] on input "Request creator approval via Live URL" at bounding box center [113, 224] width 5 height 5
checkbox input "true"
click at [289, 223] on button "Activate" at bounding box center [292, 224] width 24 height 9
checkbox input "false"
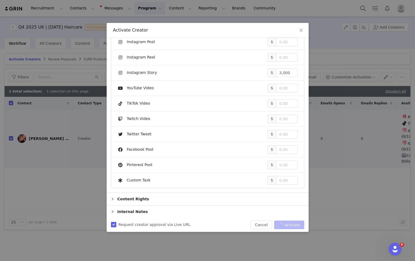
checkbox input "false"
